Goal: Check status: Check status

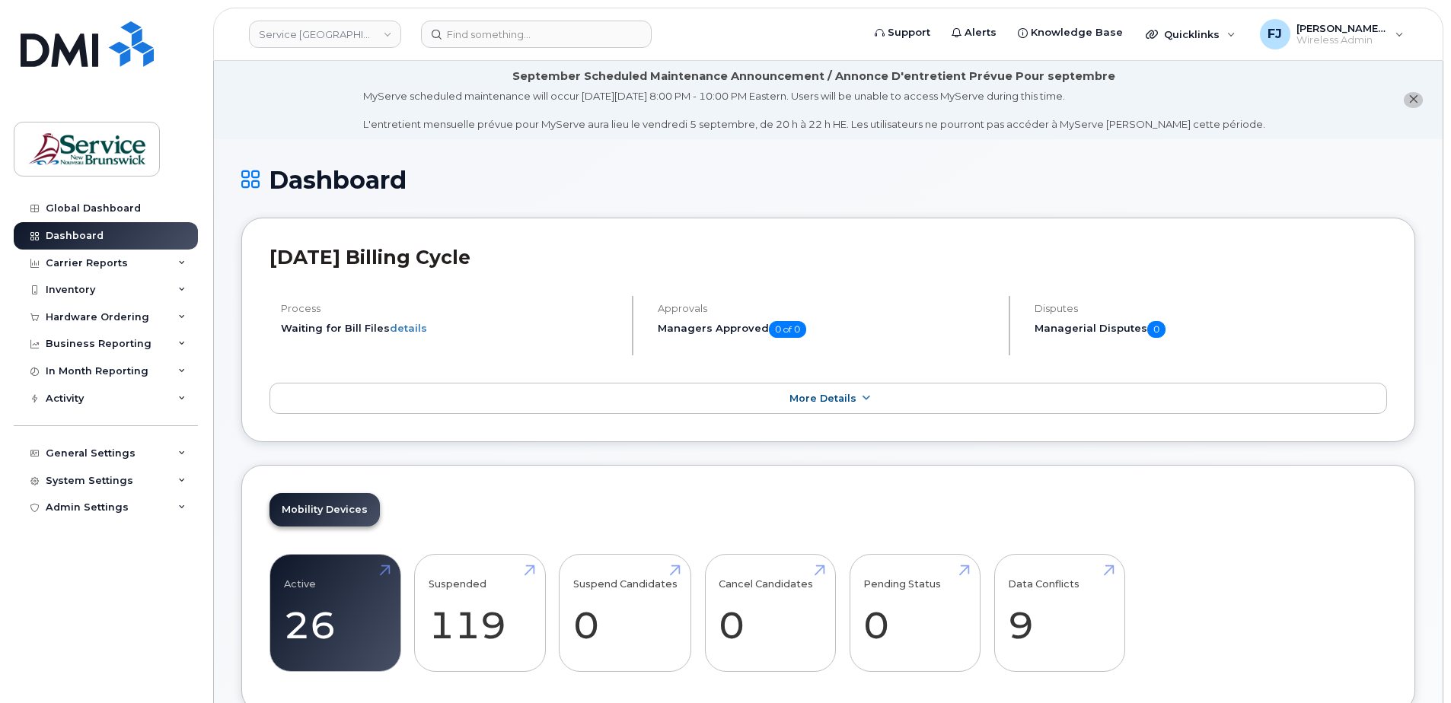
click at [616, 282] on header "August 2025 Billing Cycle" at bounding box center [827, 271] width 1117 height 50
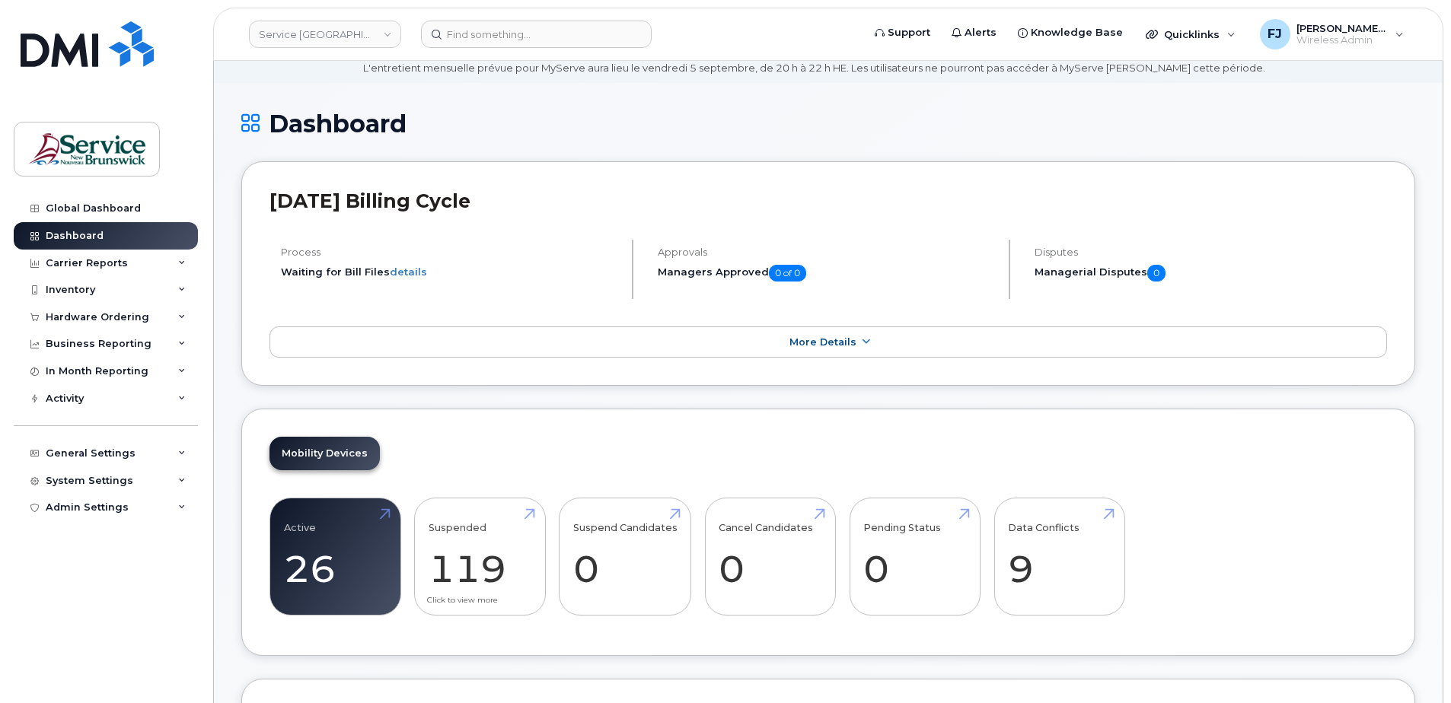
scroll to position [152, 0]
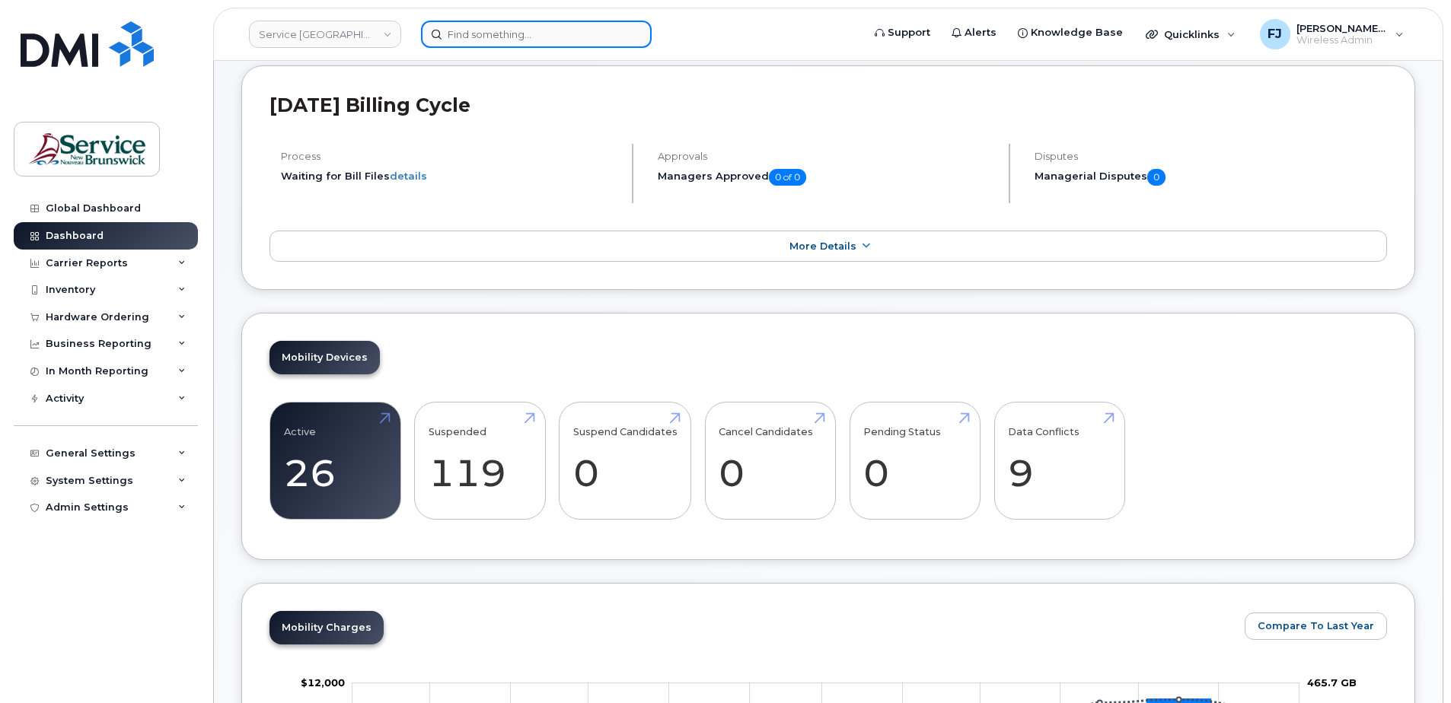
click at [508, 29] on input at bounding box center [536, 34] width 231 height 27
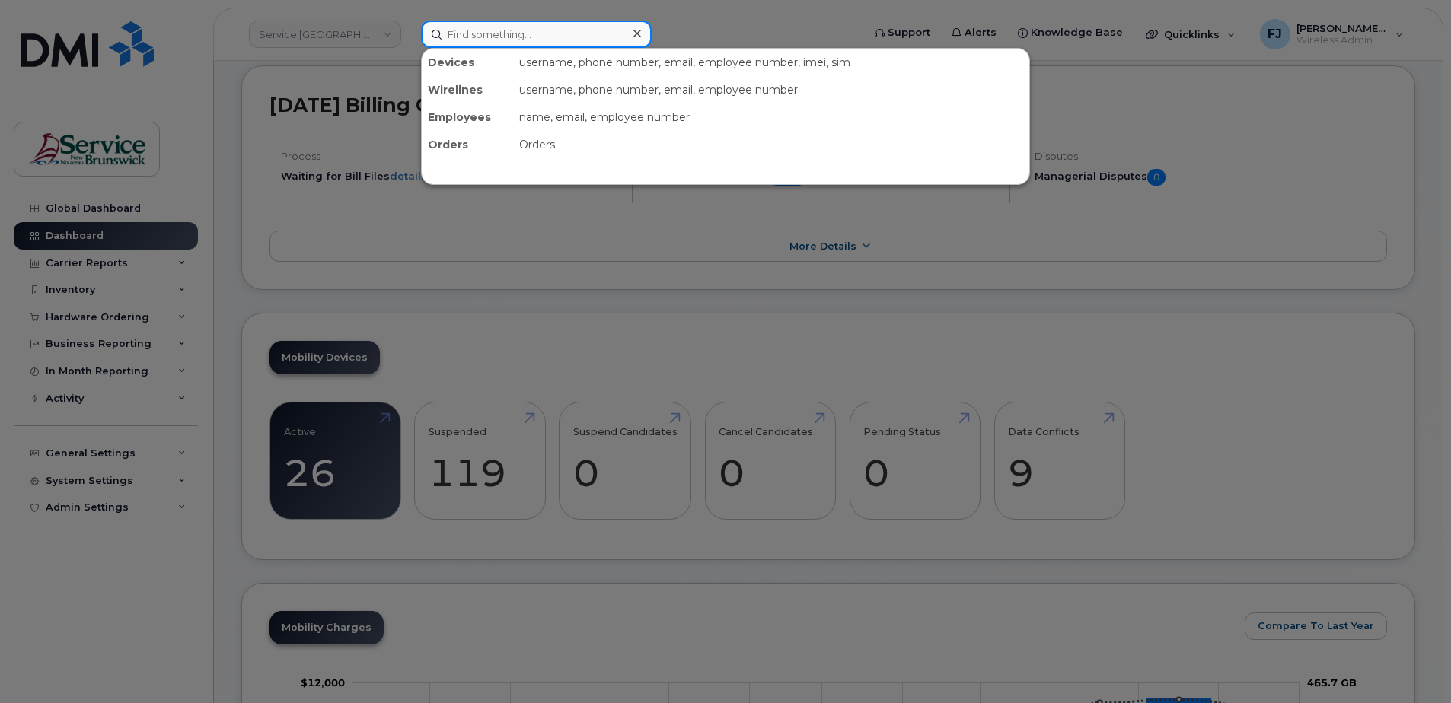
paste input "(506) 461-2670"
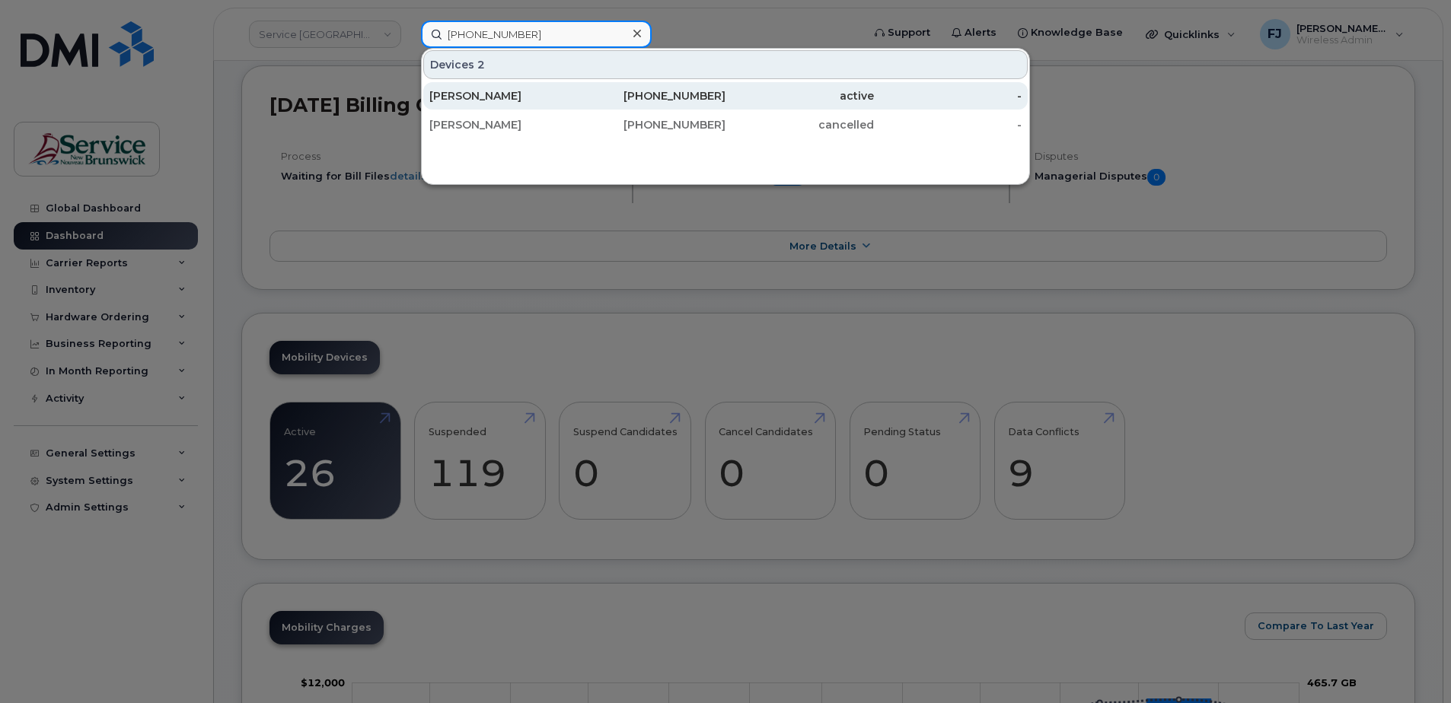
type input "(506) 461-2670"
click at [511, 93] on div "[PERSON_NAME]" at bounding box center [503, 95] width 148 height 15
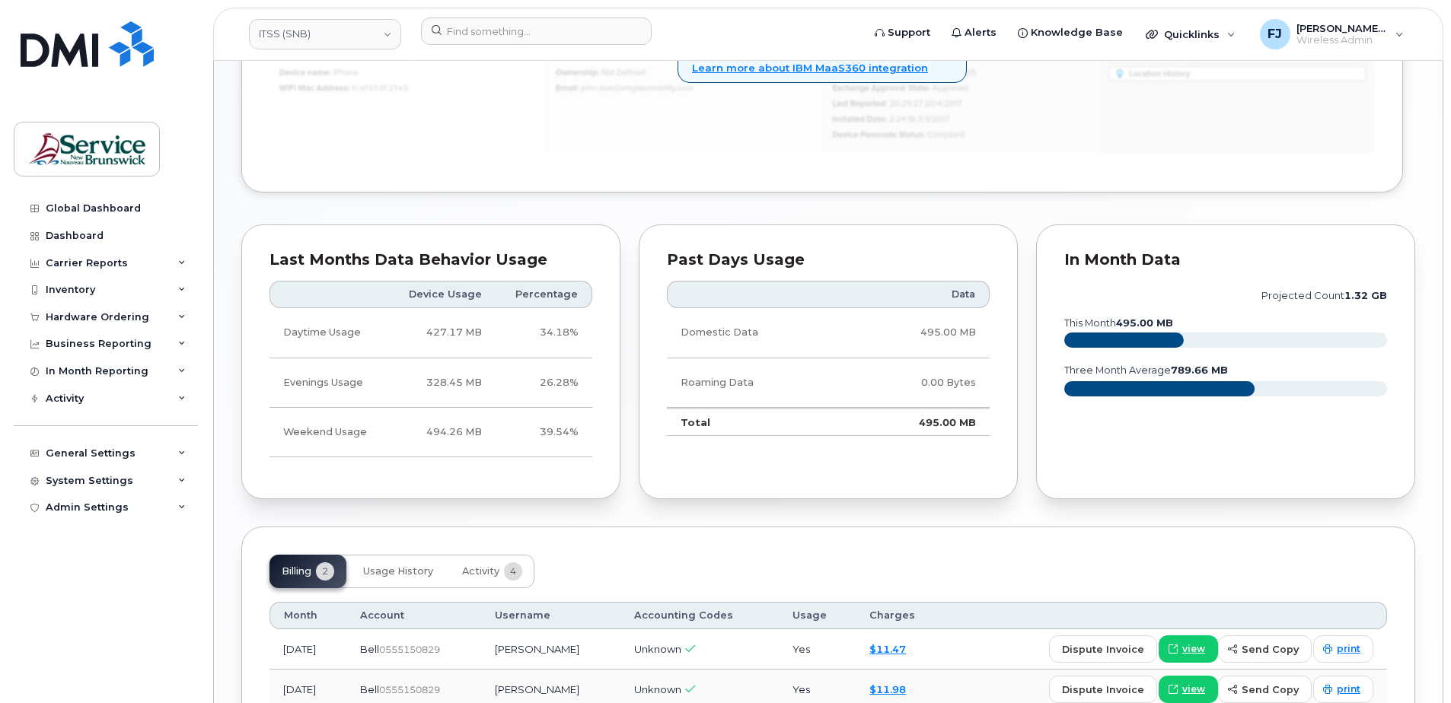
scroll to position [1051, 0]
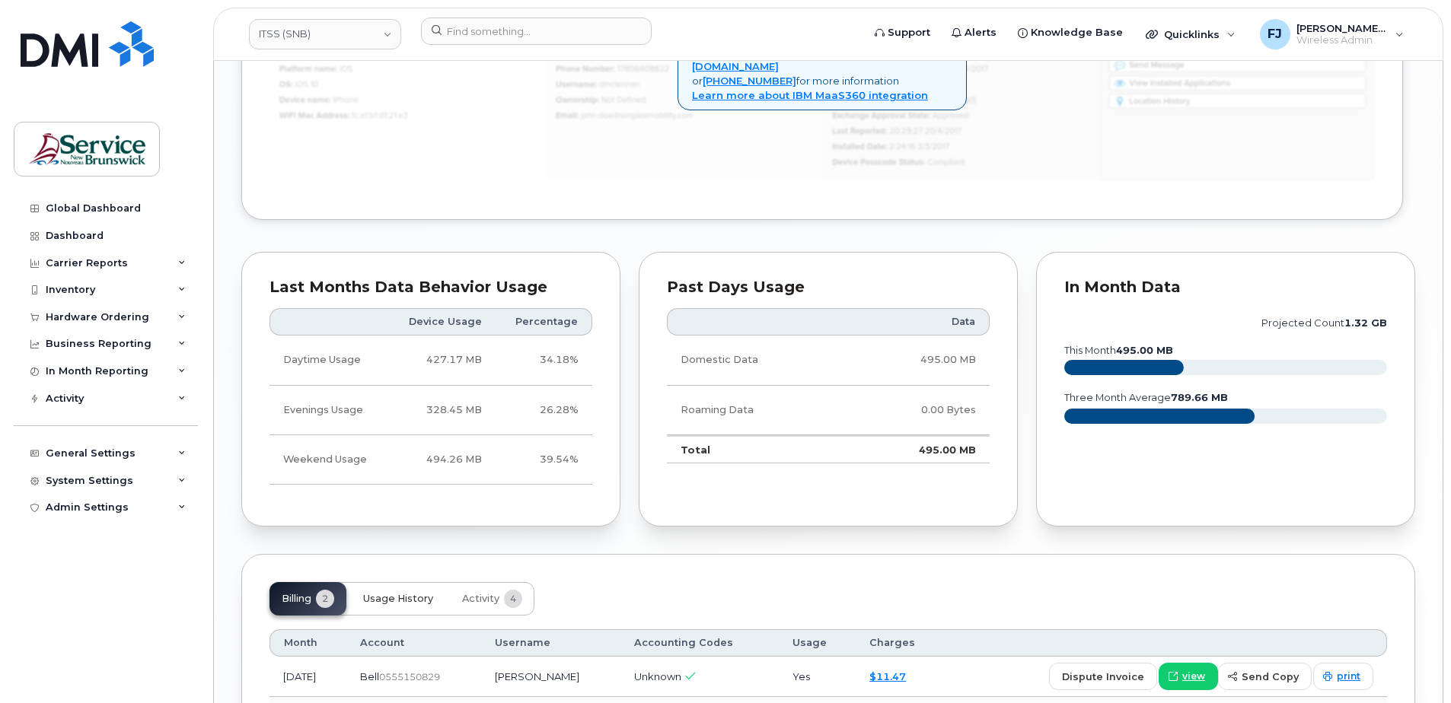
click at [415, 596] on span "Usage History" at bounding box center [398, 599] width 70 height 12
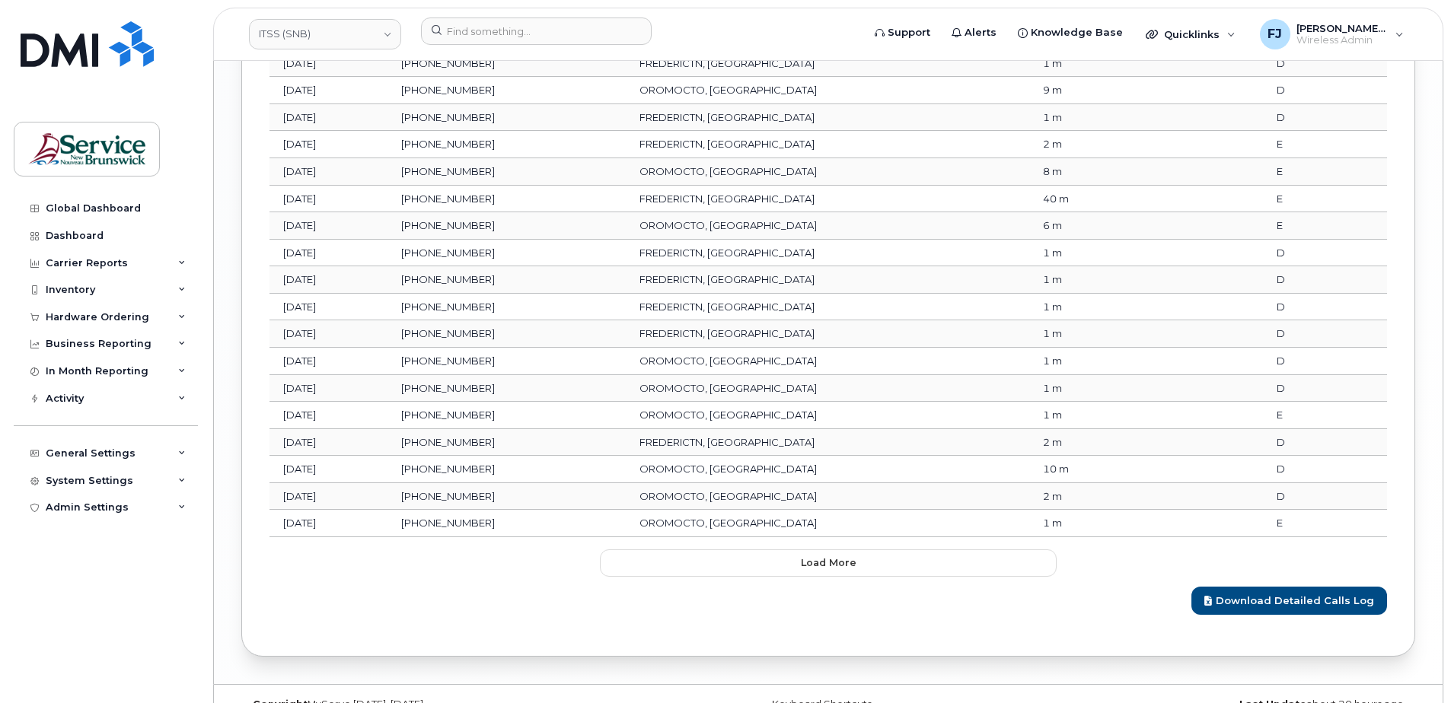
scroll to position [2223, 0]
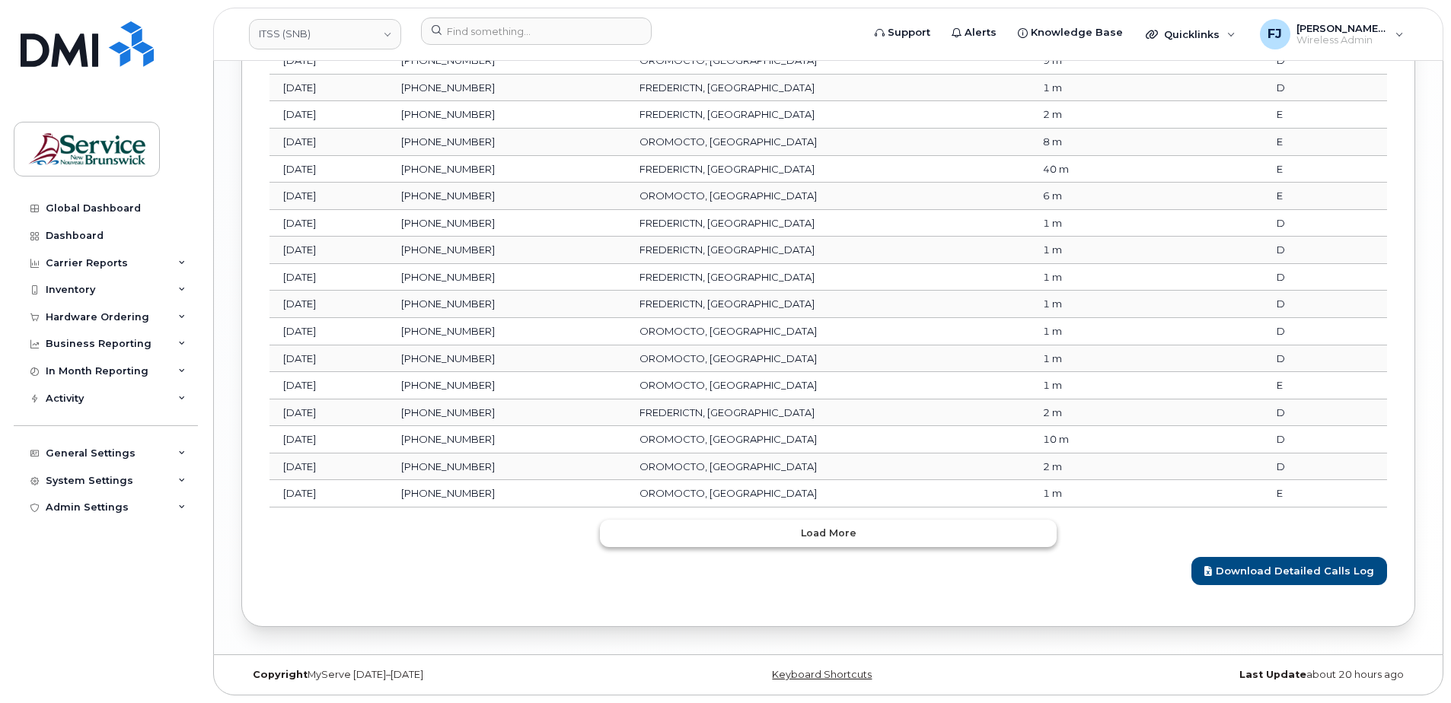
click at [859, 531] on button "Load more" at bounding box center [828, 533] width 457 height 27
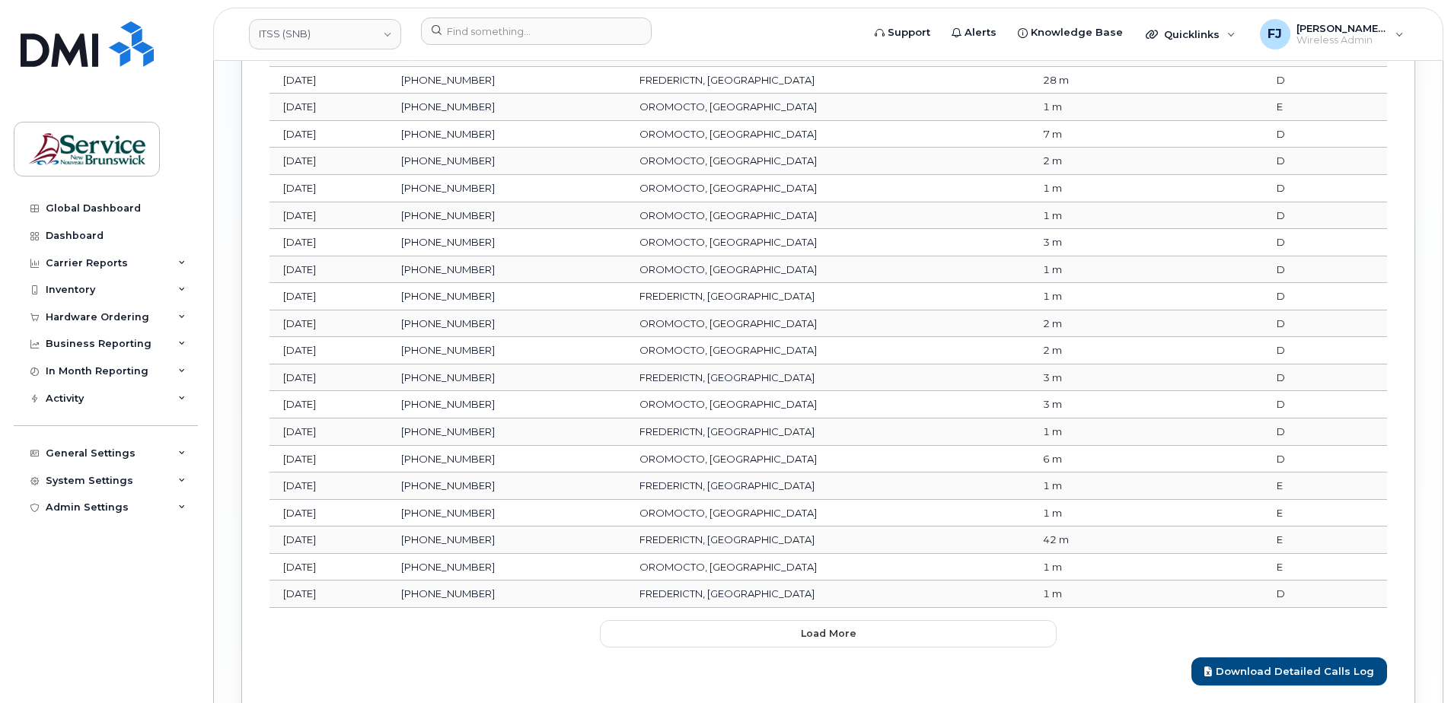
scroll to position [2900, 0]
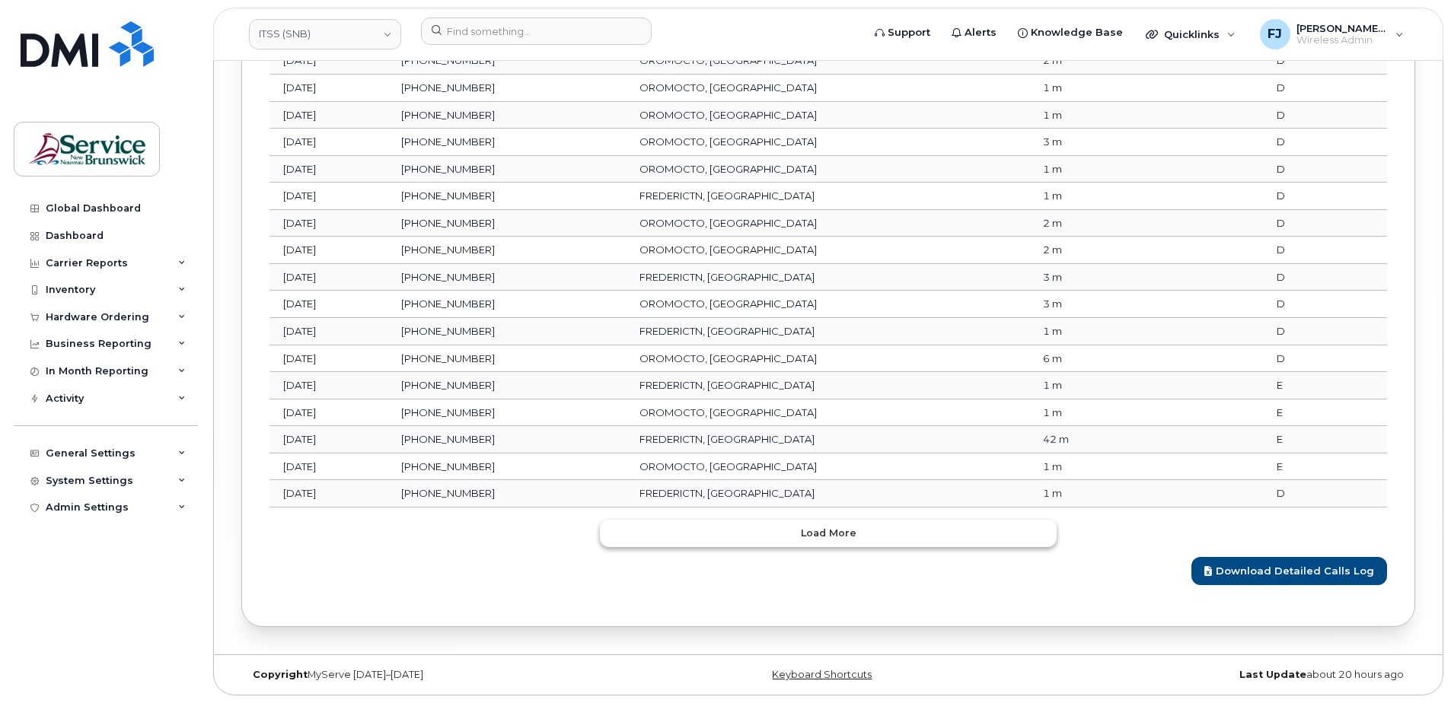
click at [798, 525] on button "Load more" at bounding box center [828, 533] width 457 height 27
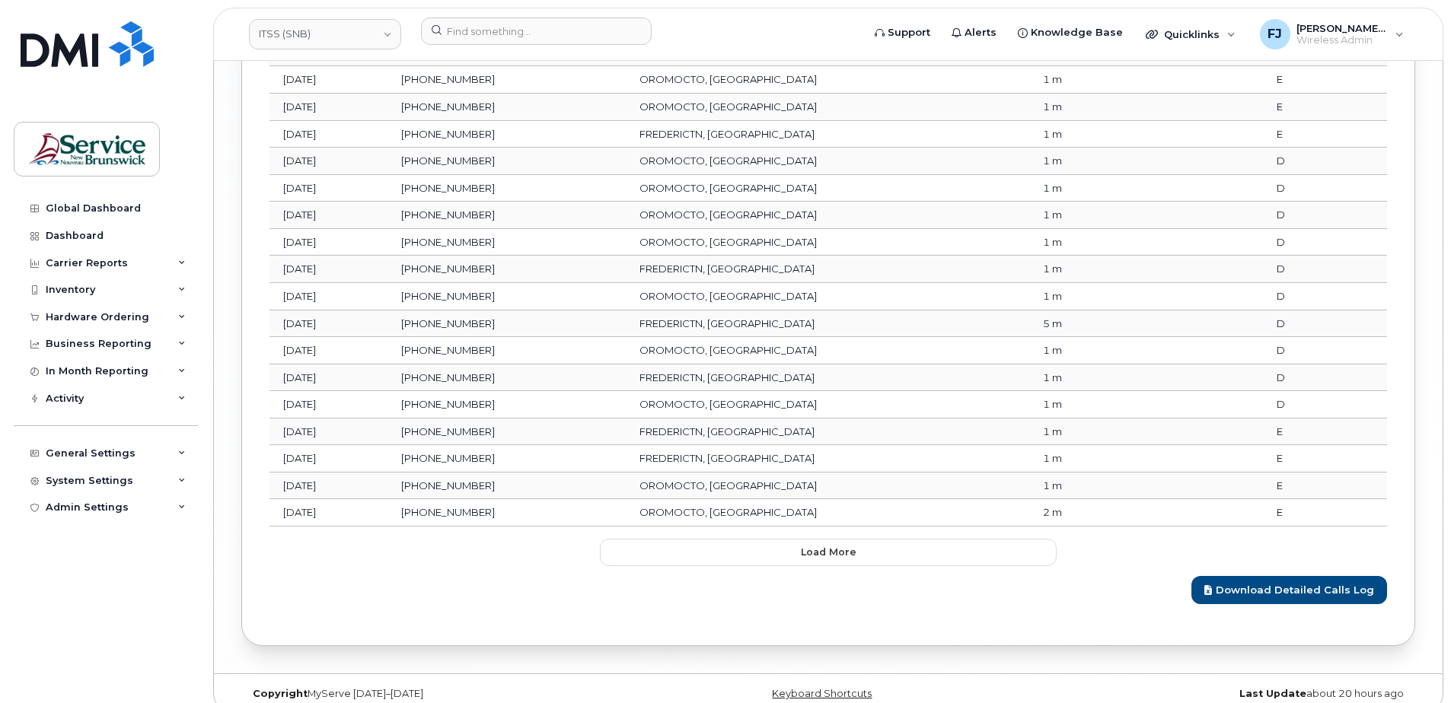
scroll to position [3577, 0]
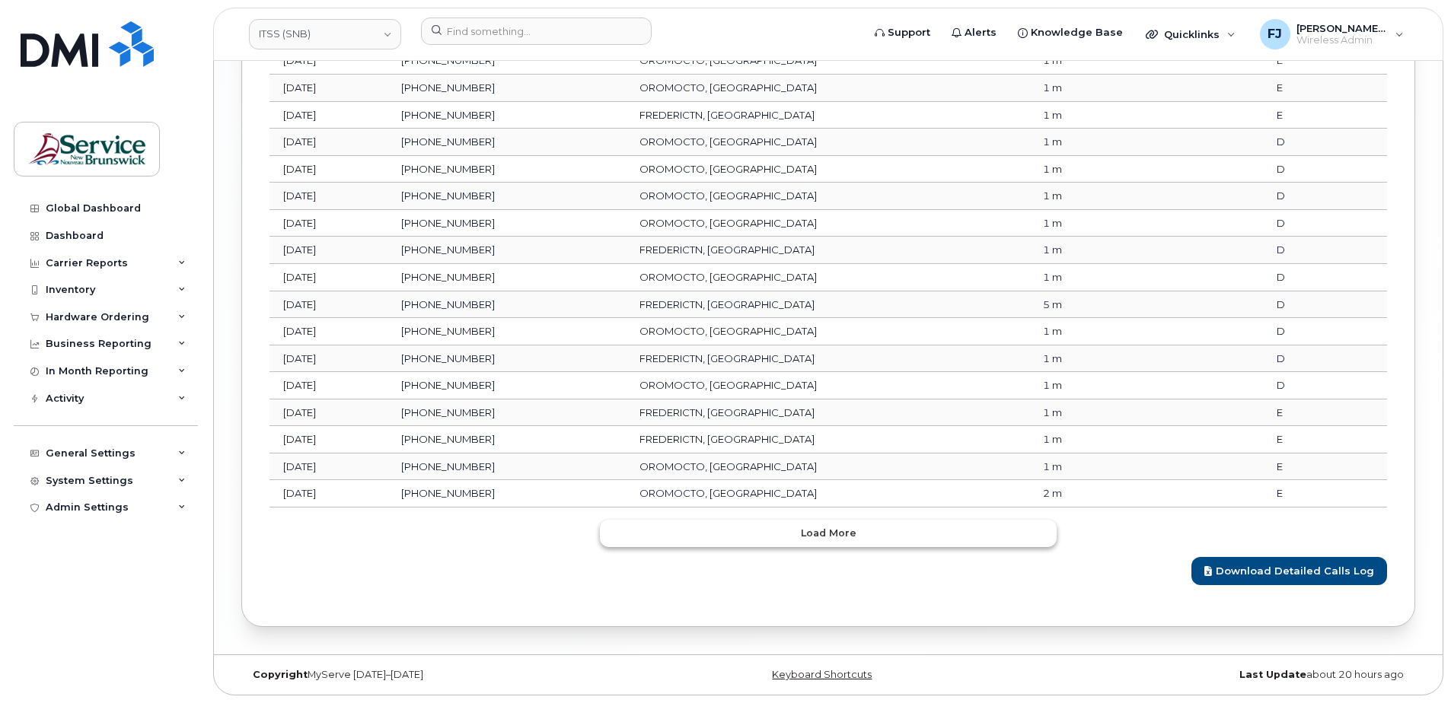
click at [763, 537] on button "Load more" at bounding box center [828, 533] width 457 height 27
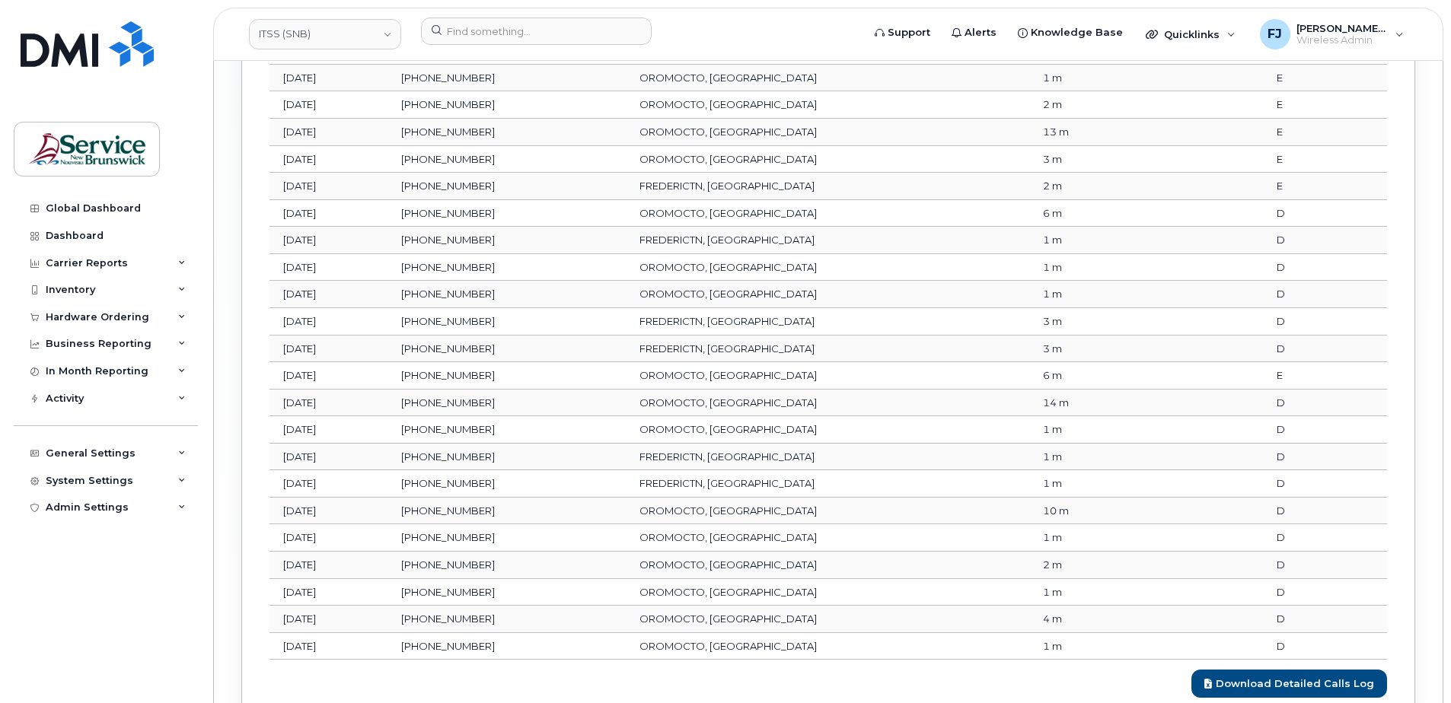
scroll to position [4078, 0]
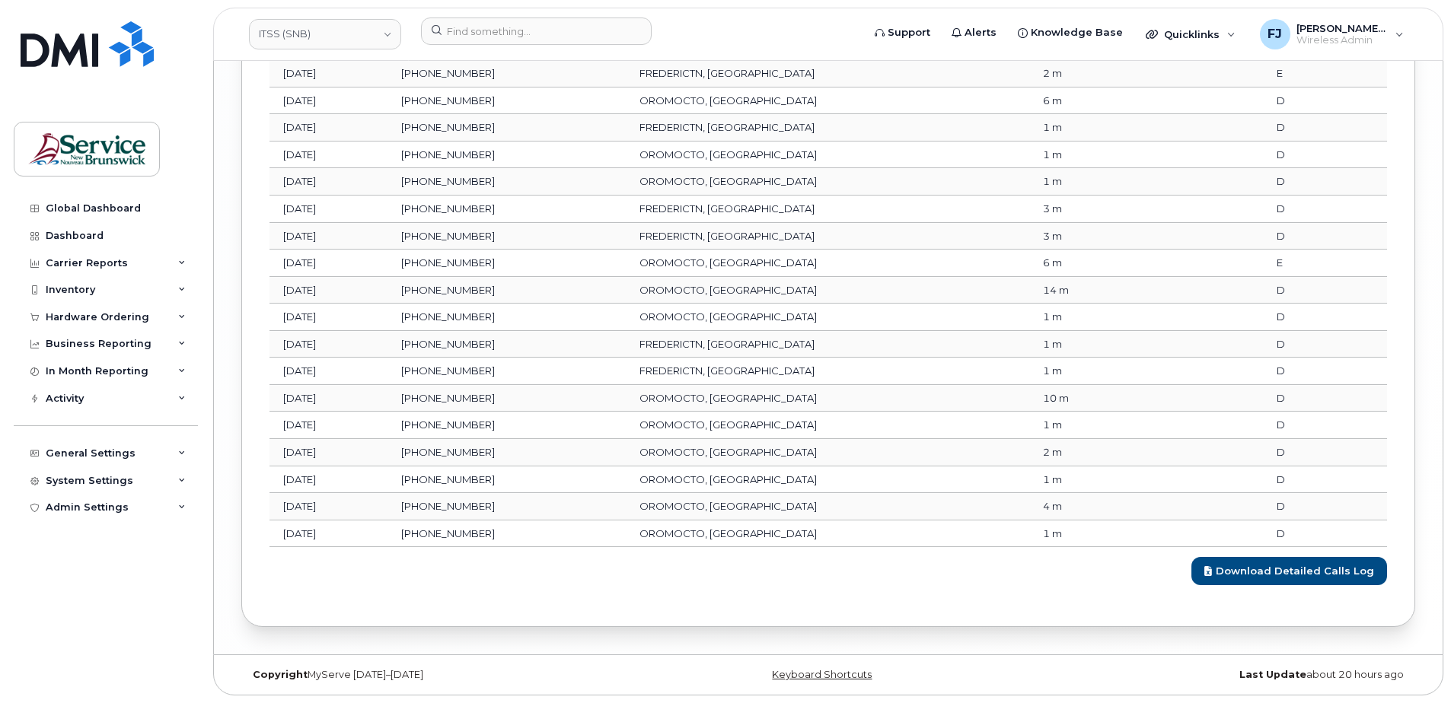
click at [825, 581] on div "Download Detailed Calls Log" at bounding box center [827, 566] width 1117 height 38
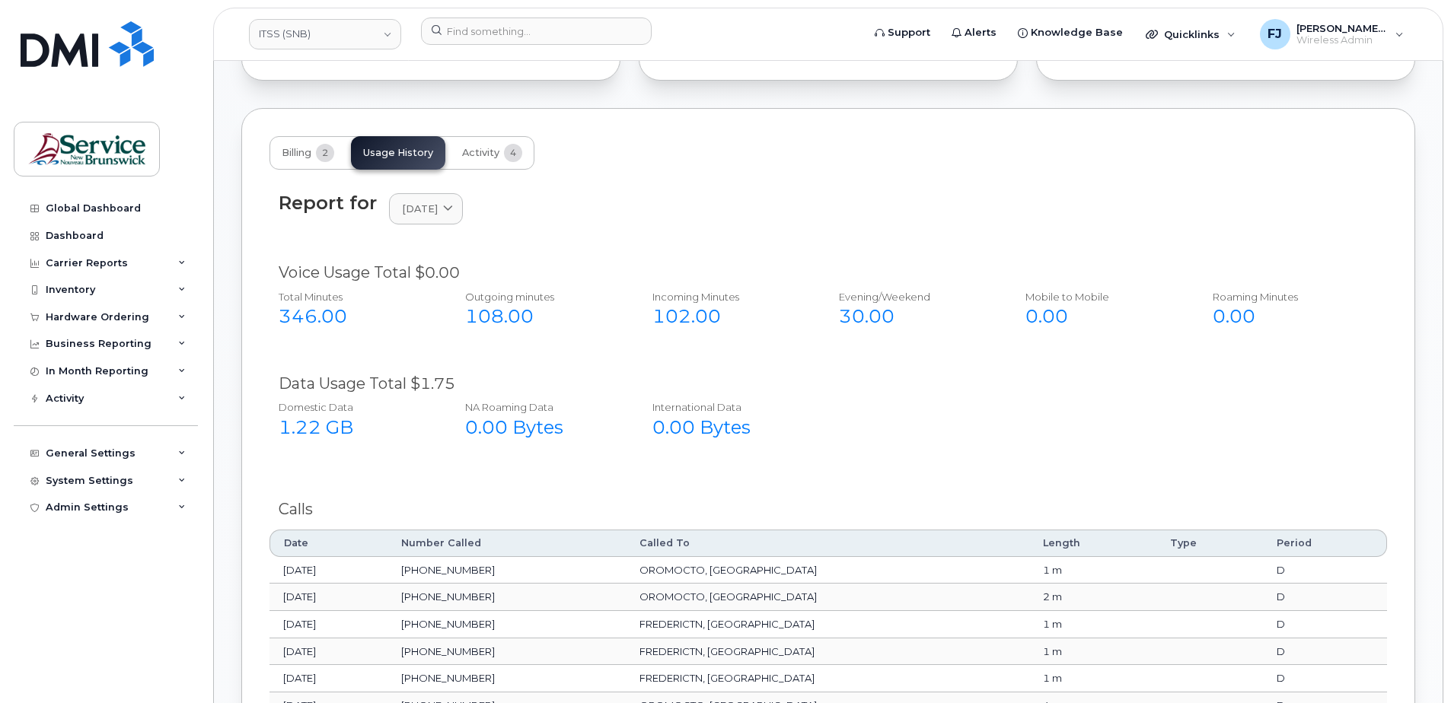
scroll to position [1490, 0]
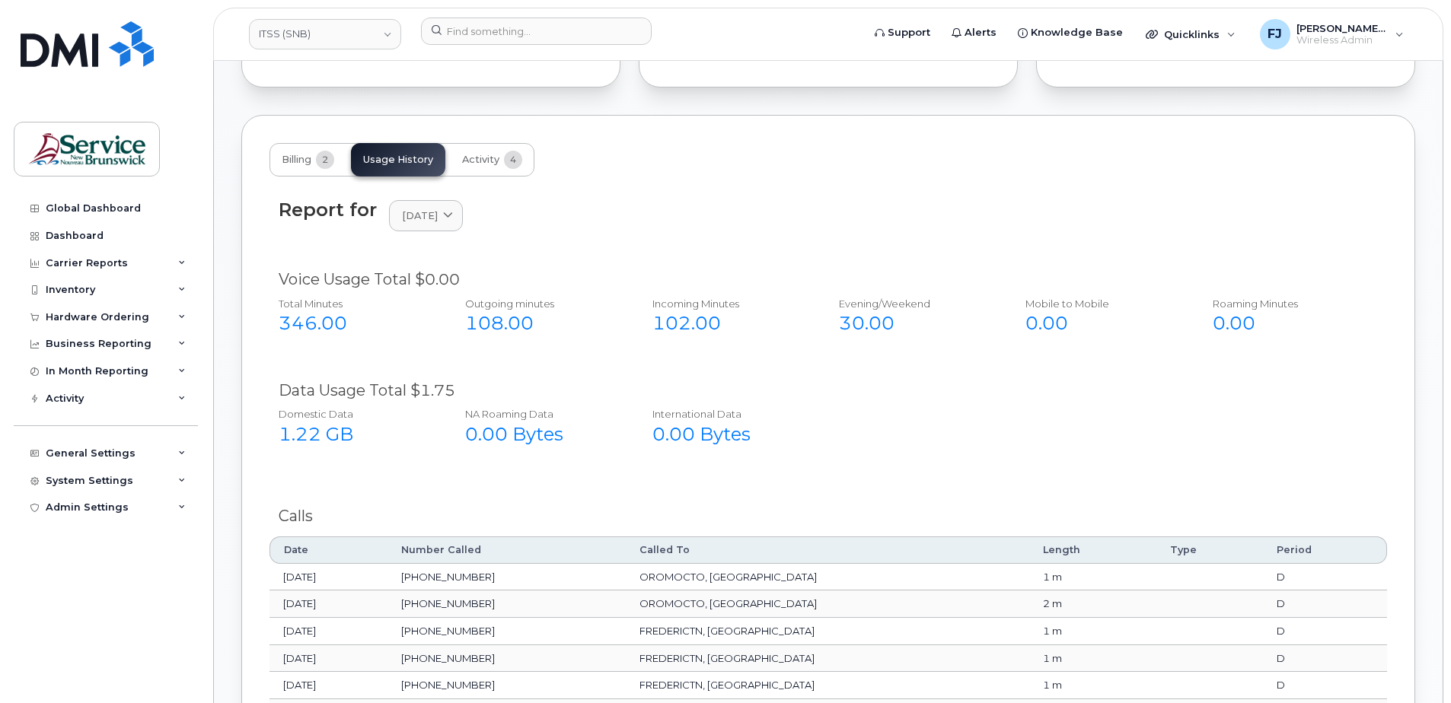
click at [639, 282] on div "Voice Usage Total $0.00" at bounding box center [828, 280] width 1099 height 22
click at [448, 202] on link "[DATE]" at bounding box center [426, 215] width 74 height 31
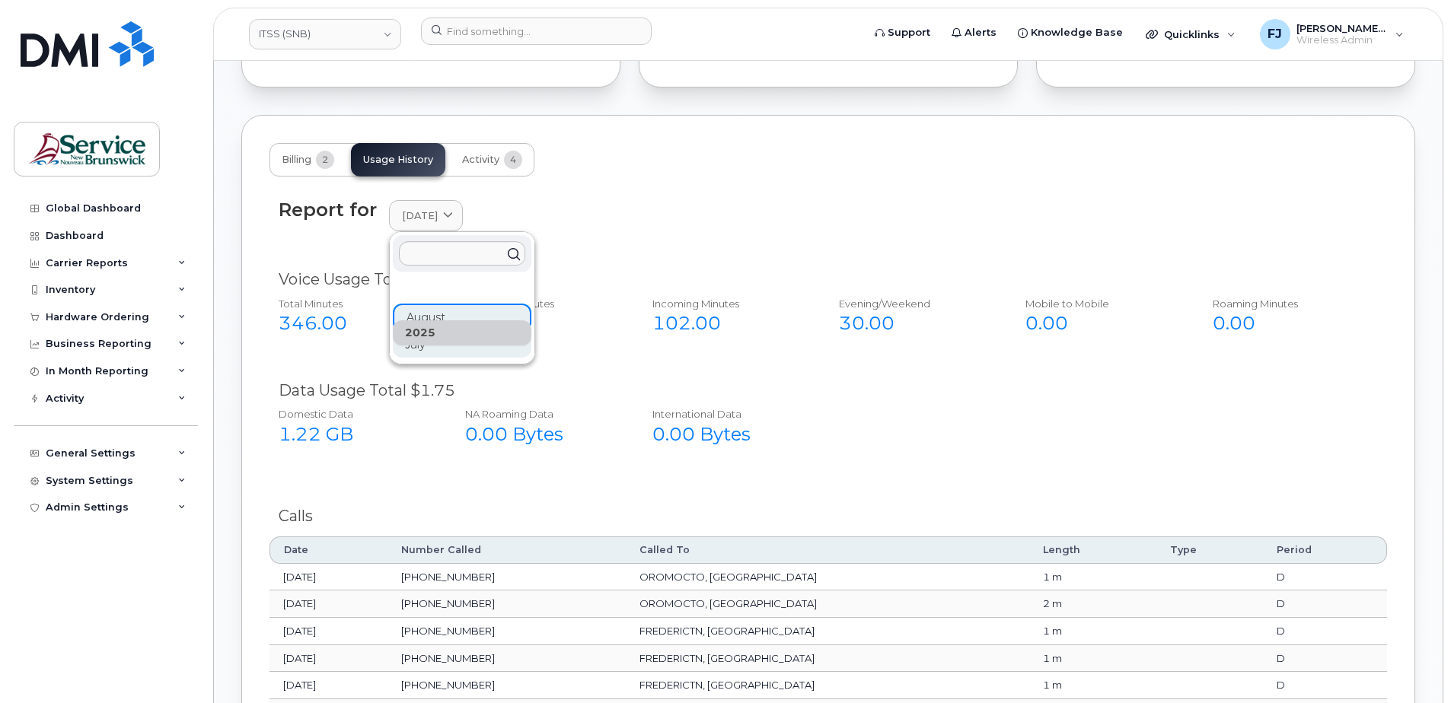
click at [416, 350] on div "July" at bounding box center [462, 345] width 139 height 25
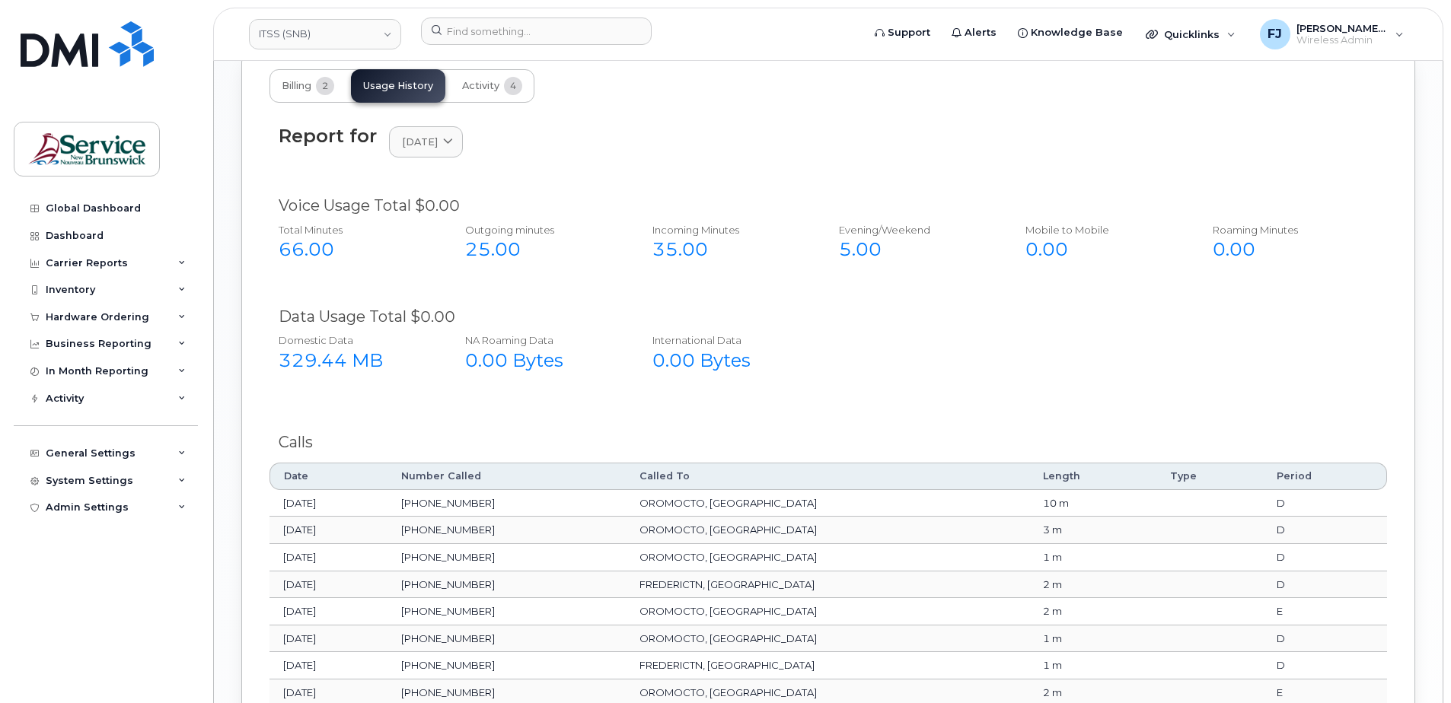
scroll to position [1341, 0]
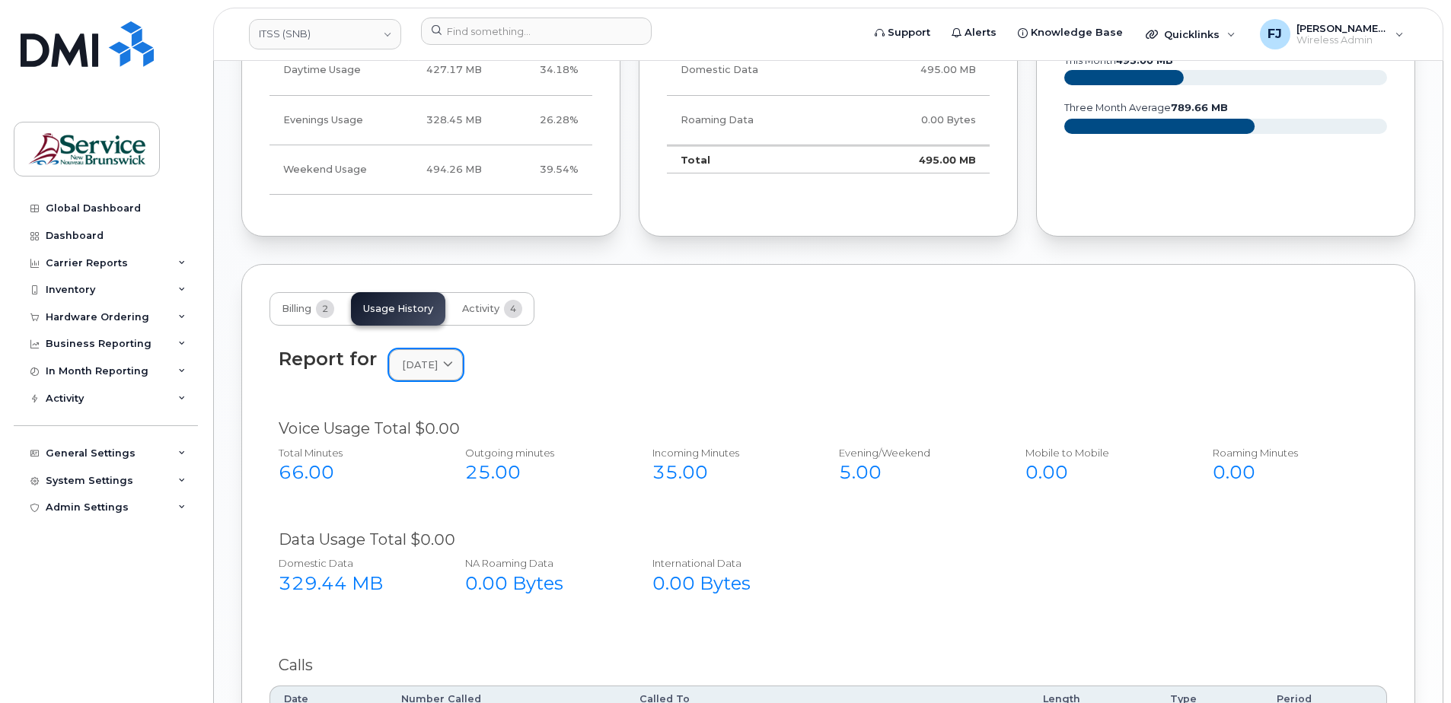
click at [438, 365] on span "[DATE]" at bounding box center [420, 365] width 36 height 14
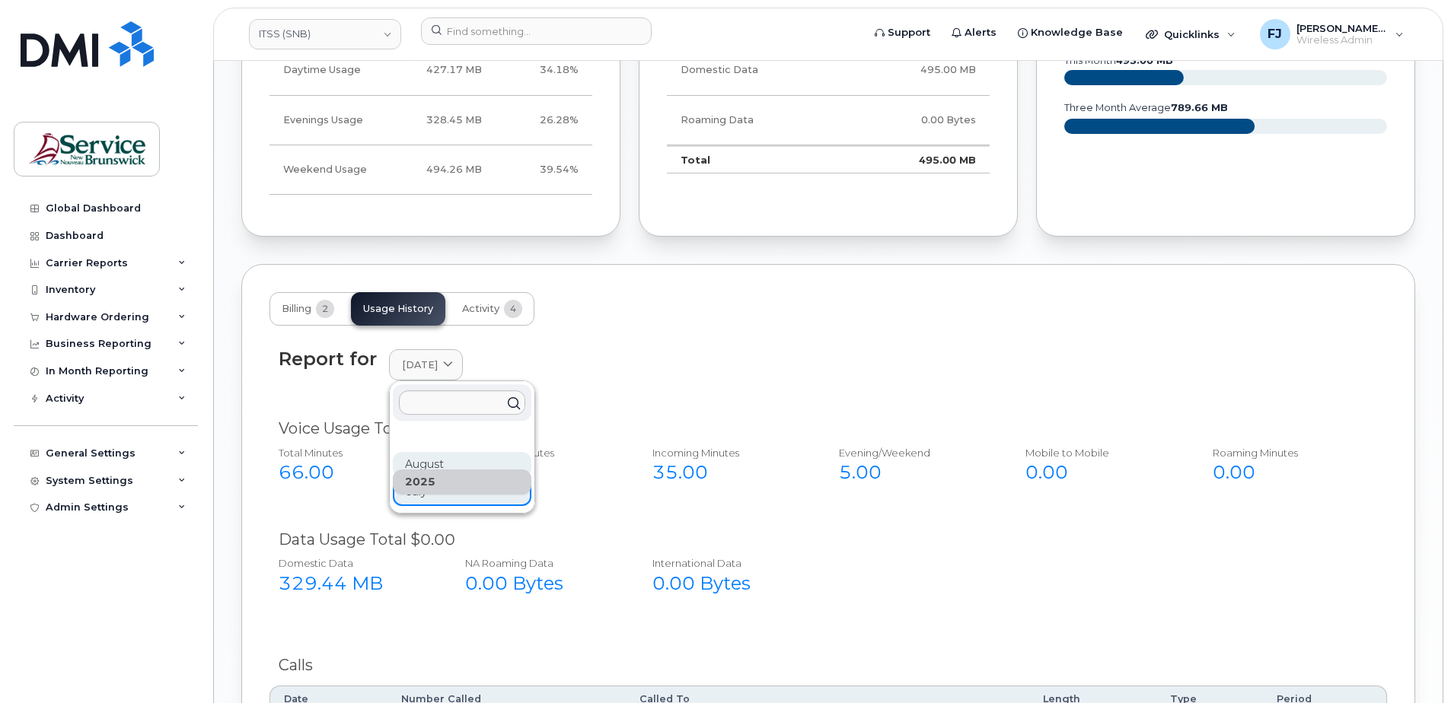
click at [418, 460] on div "August" at bounding box center [462, 464] width 139 height 25
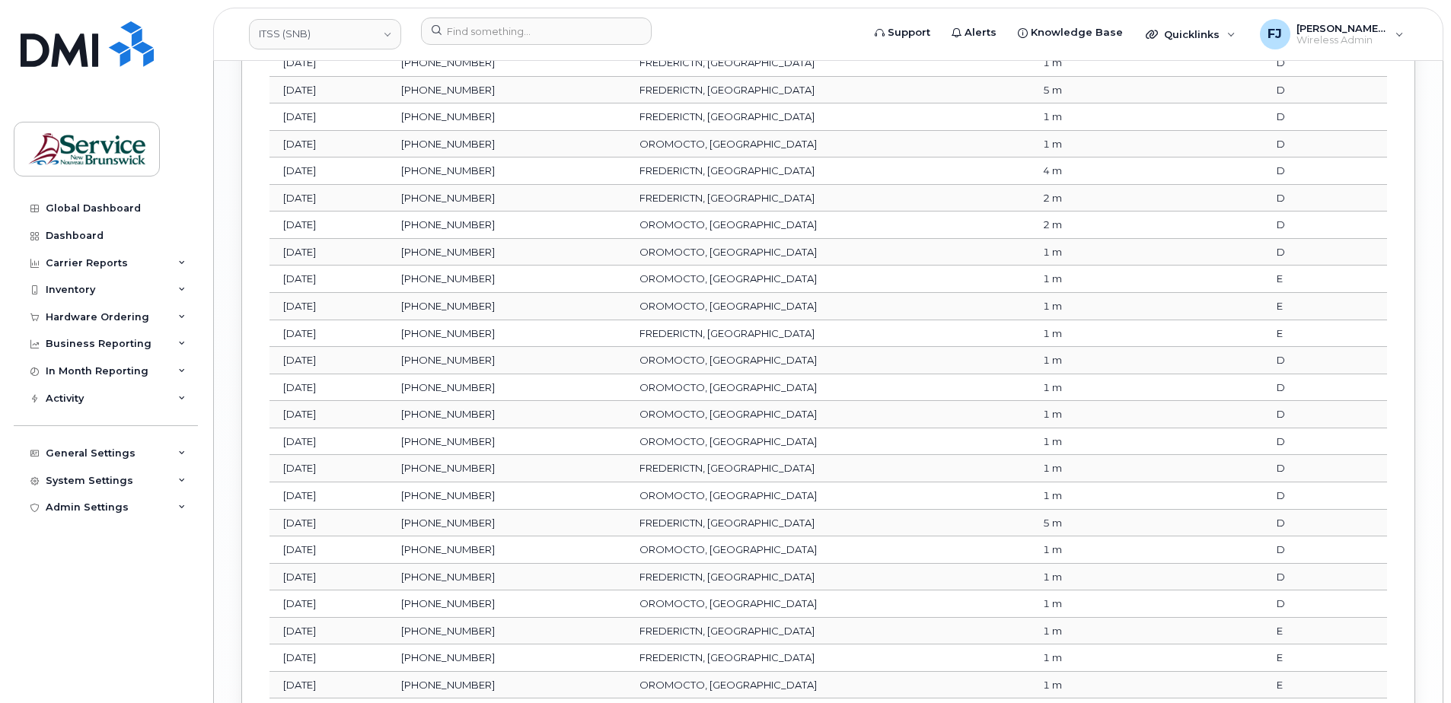
scroll to position [3241, 0]
